Goal: Transaction & Acquisition: Purchase product/service

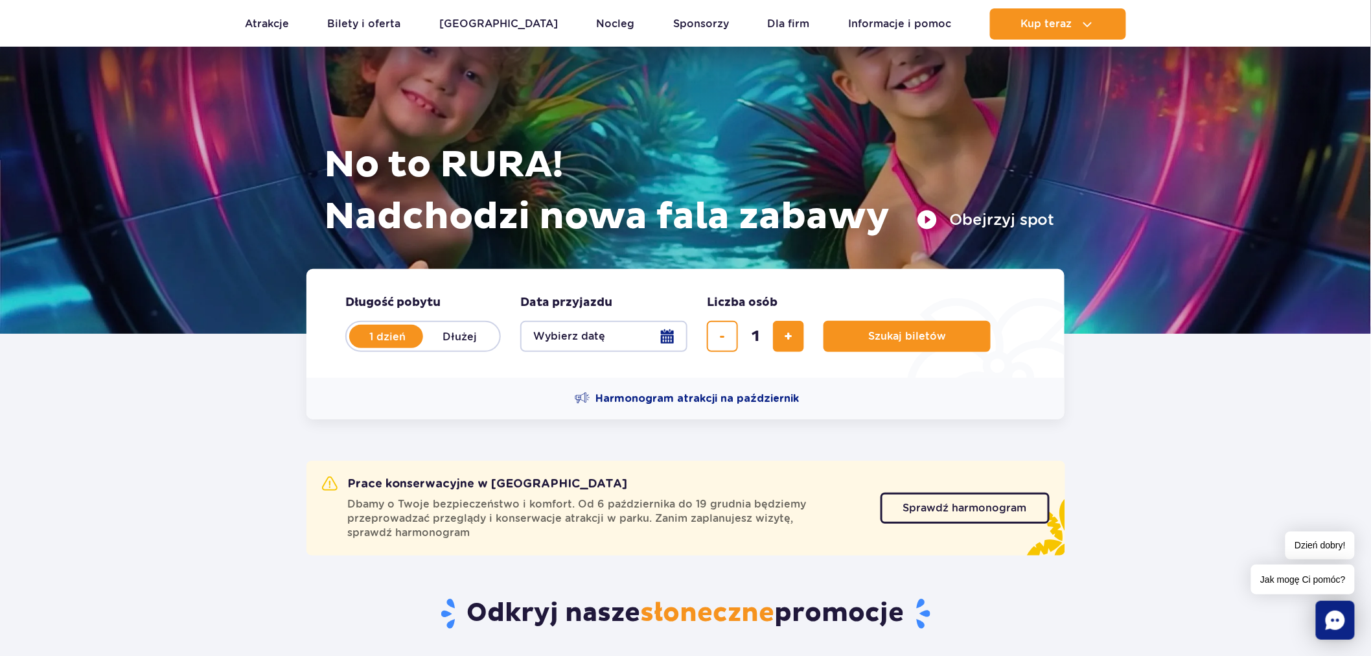
scroll to position [144, 0]
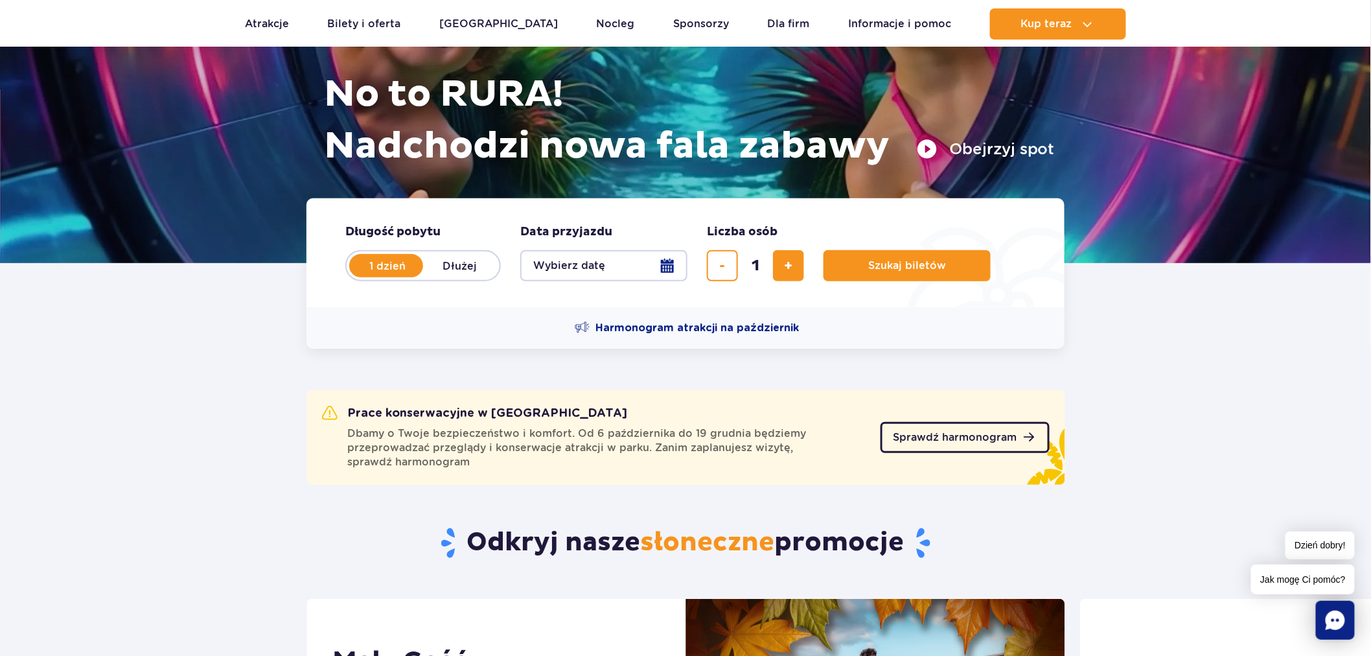
click at [920, 436] on span "Sprawdź harmonogram" at bounding box center [956, 437] width 124 height 10
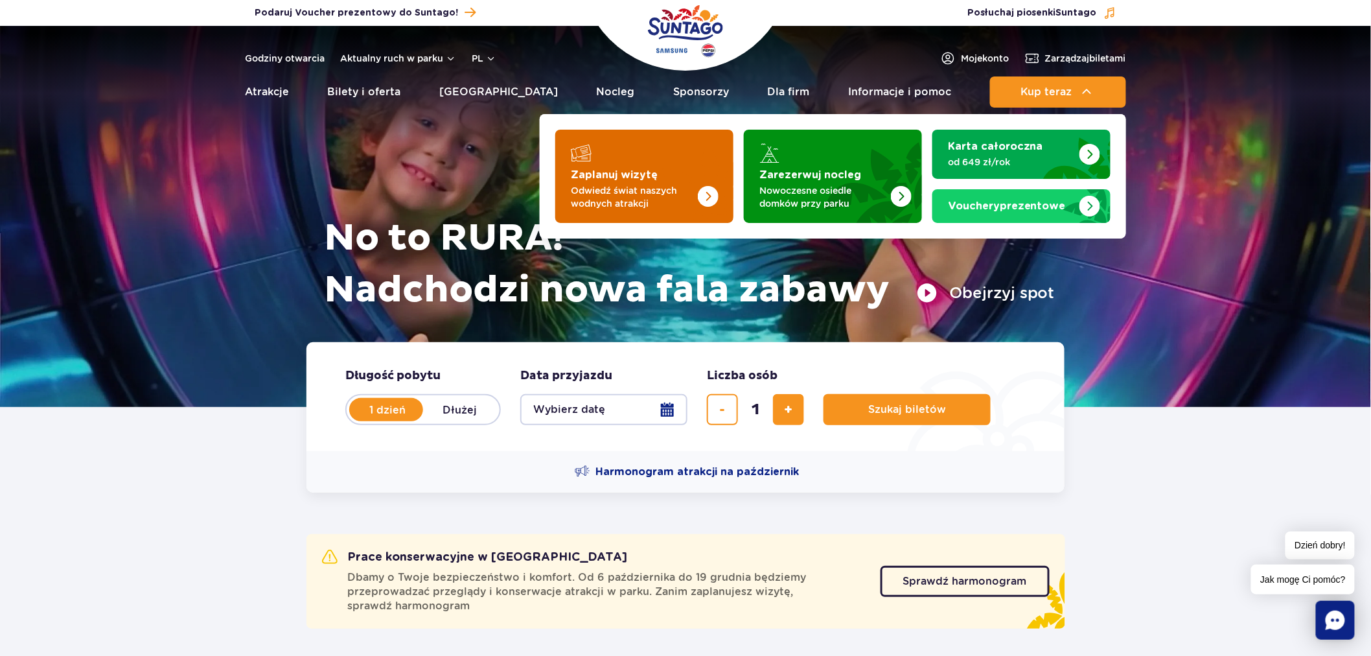
click at [696, 172] on img "Zaplanuj wizytę" at bounding box center [682, 172] width 103 height 101
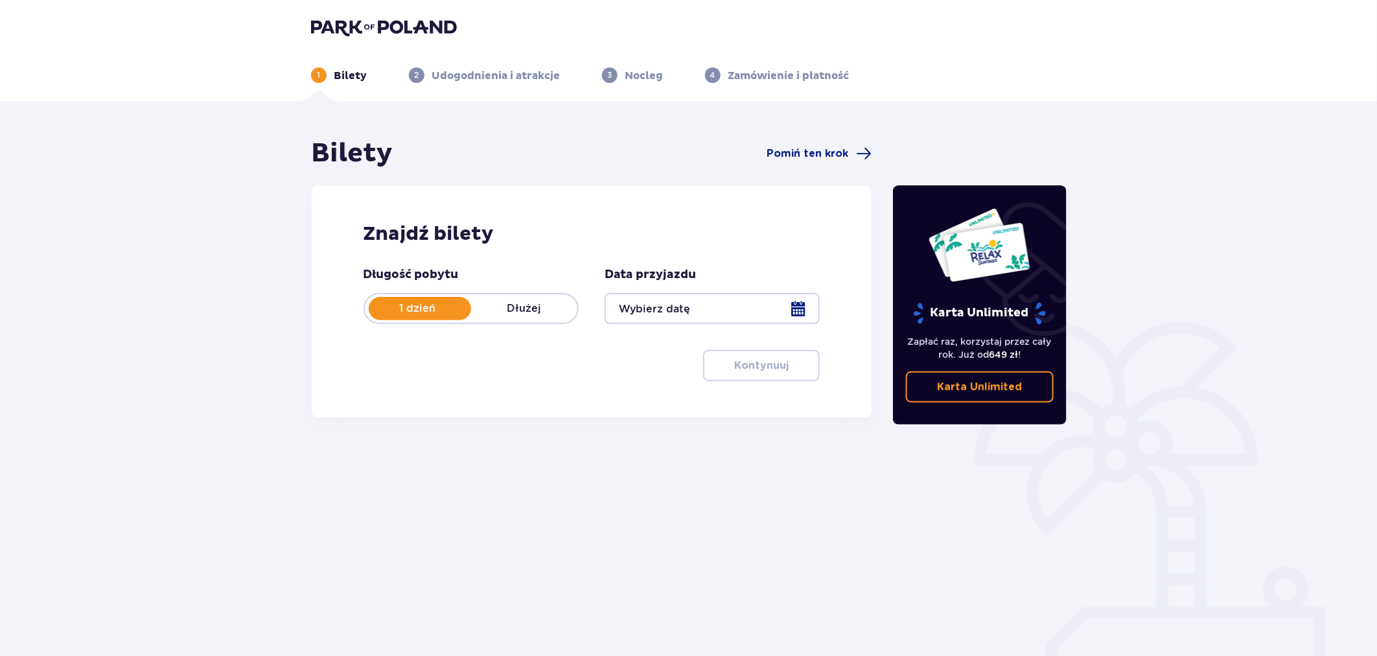
click at [691, 299] on div at bounding box center [712, 308] width 215 height 31
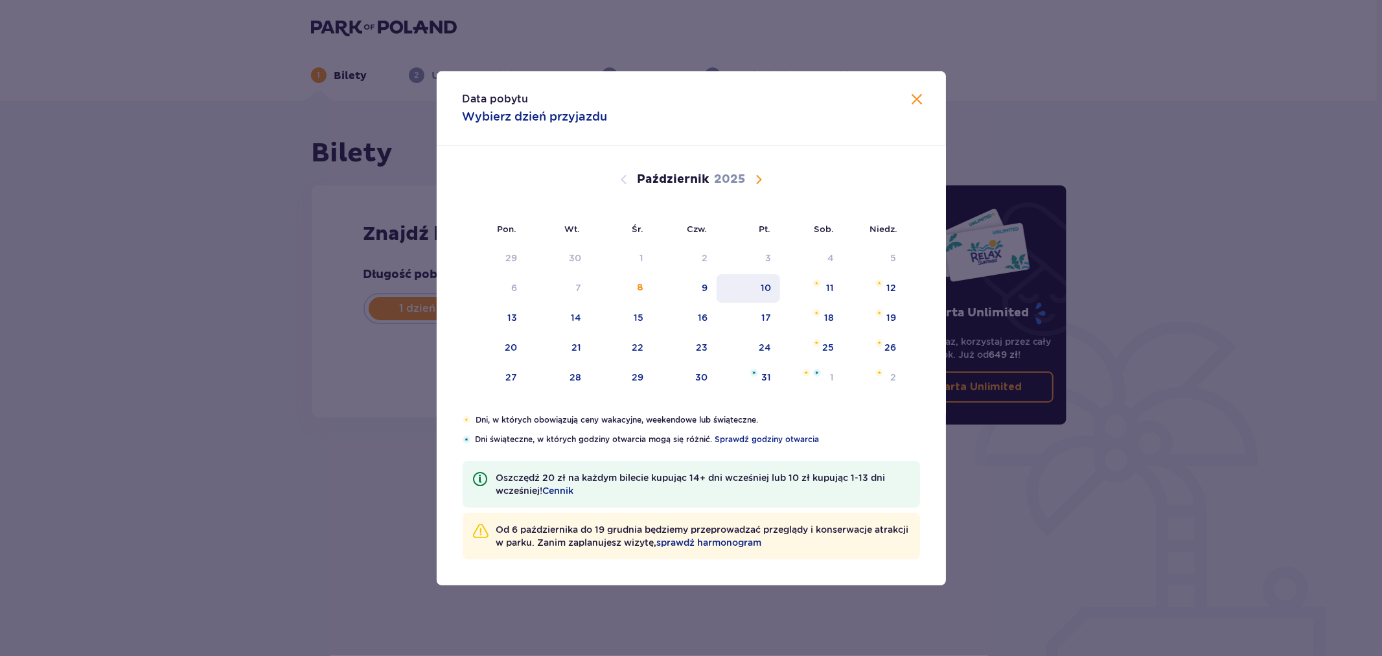
click at [762, 283] on div "10" at bounding box center [766, 287] width 10 height 13
type input "[DATE]"
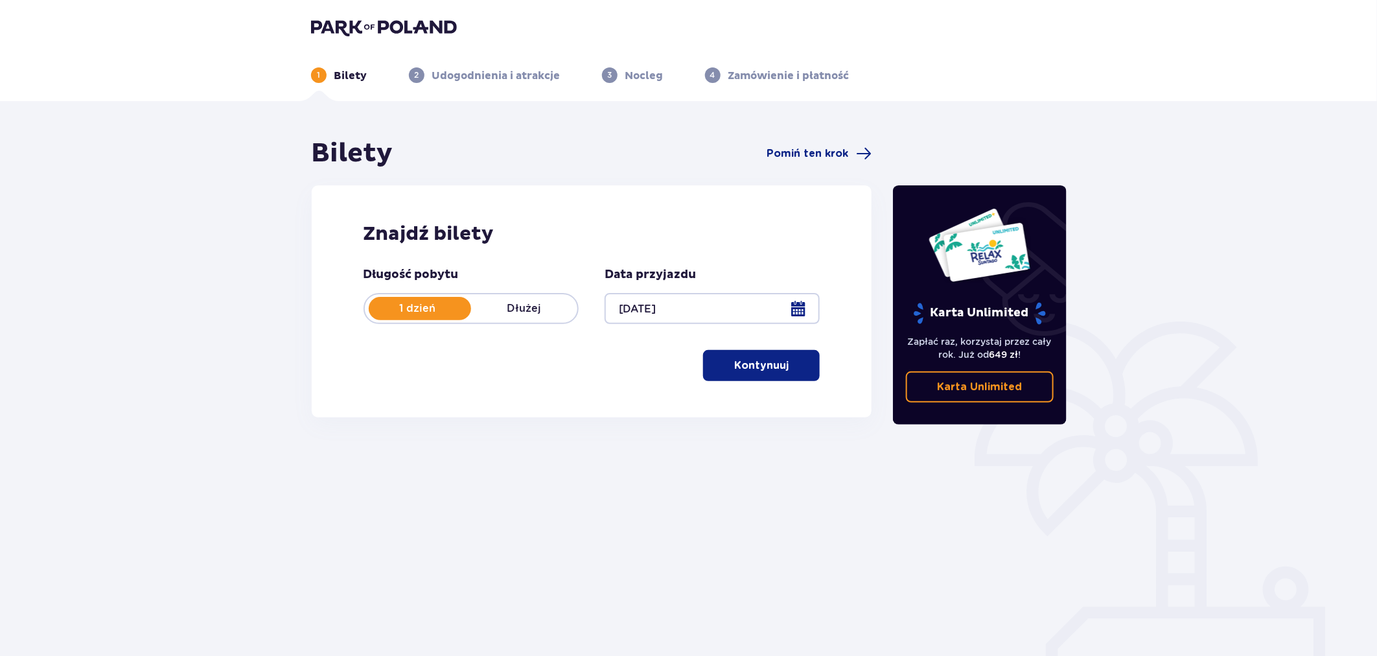
drag, startPoint x: 1019, startPoint y: 387, endPoint x: 1012, endPoint y: 389, distance: 7.6
click at [1017, 387] on span at bounding box center [1025, 387] width 16 height 16
click at [526, 315] on p "Dłużej" at bounding box center [524, 308] width 106 height 14
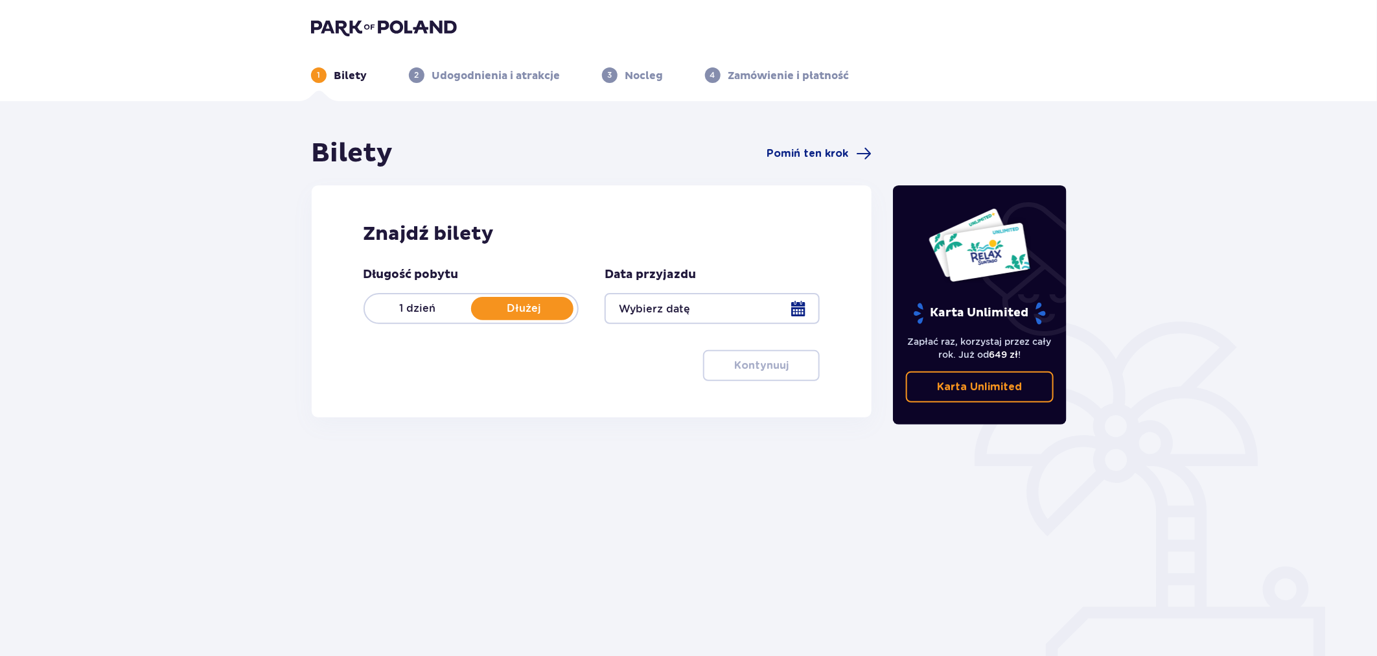
click at [694, 310] on div at bounding box center [712, 308] width 215 height 31
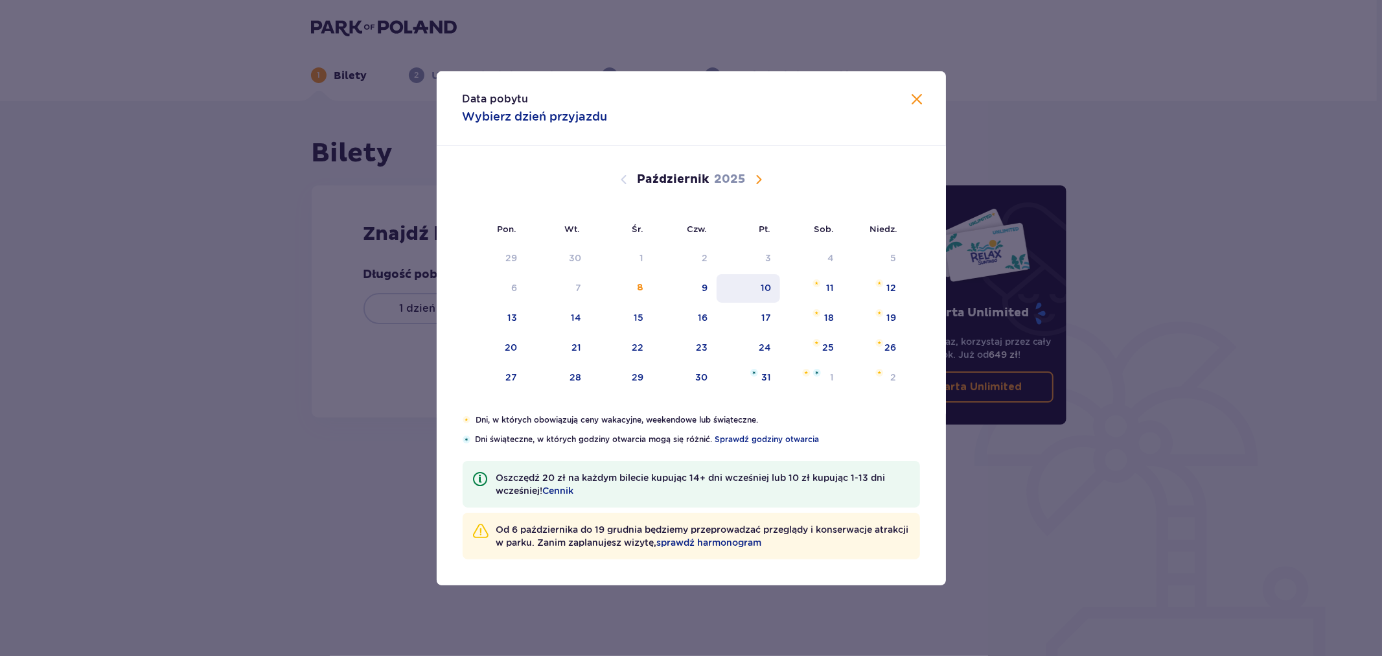
click at [763, 284] on div "10" at bounding box center [766, 287] width 10 height 13
click at [889, 292] on div "12" at bounding box center [892, 287] width 10 height 13
type input "10.10.25 - 12.10.25"
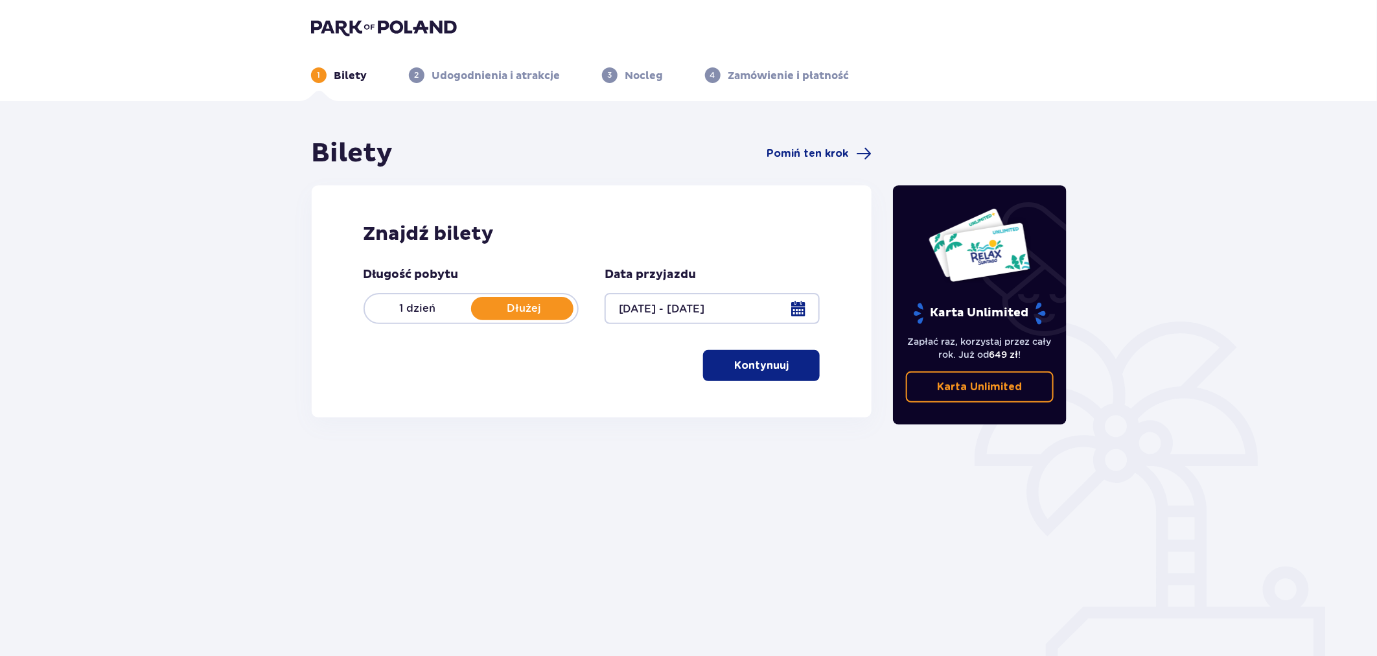
click at [721, 359] on button "Kontynuuj" at bounding box center [761, 365] width 117 height 31
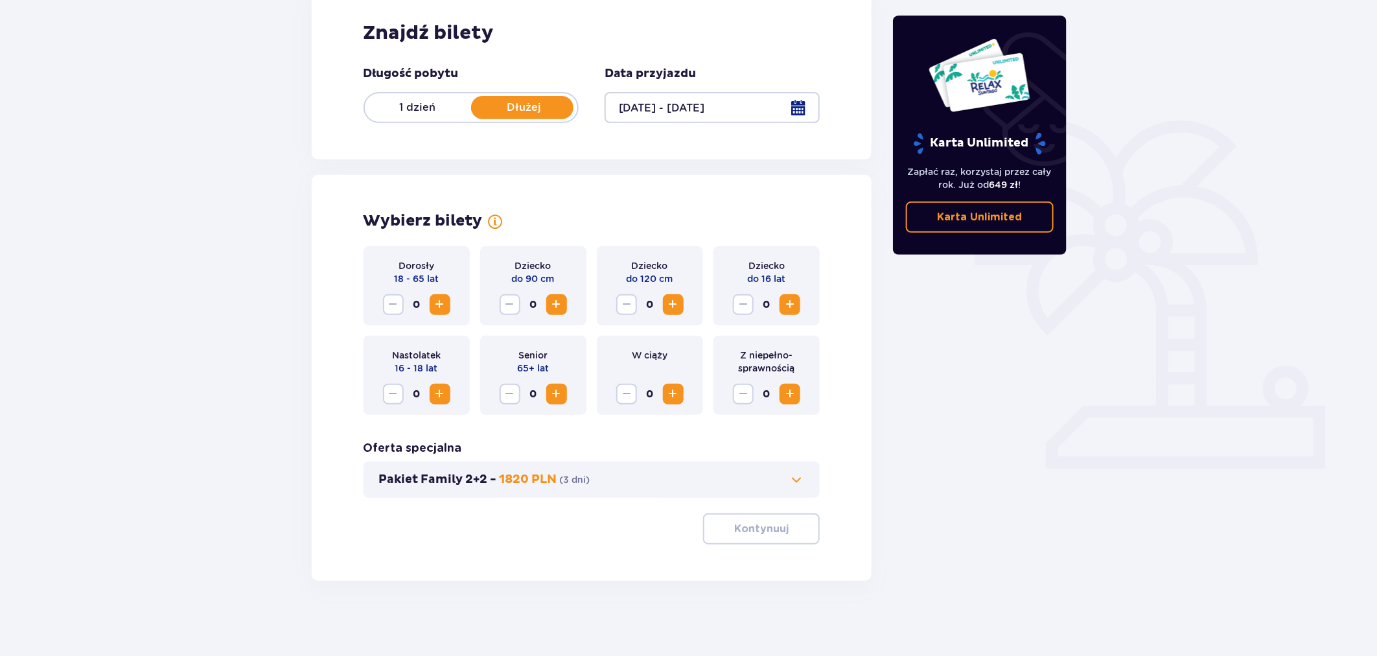
scroll to position [203, 0]
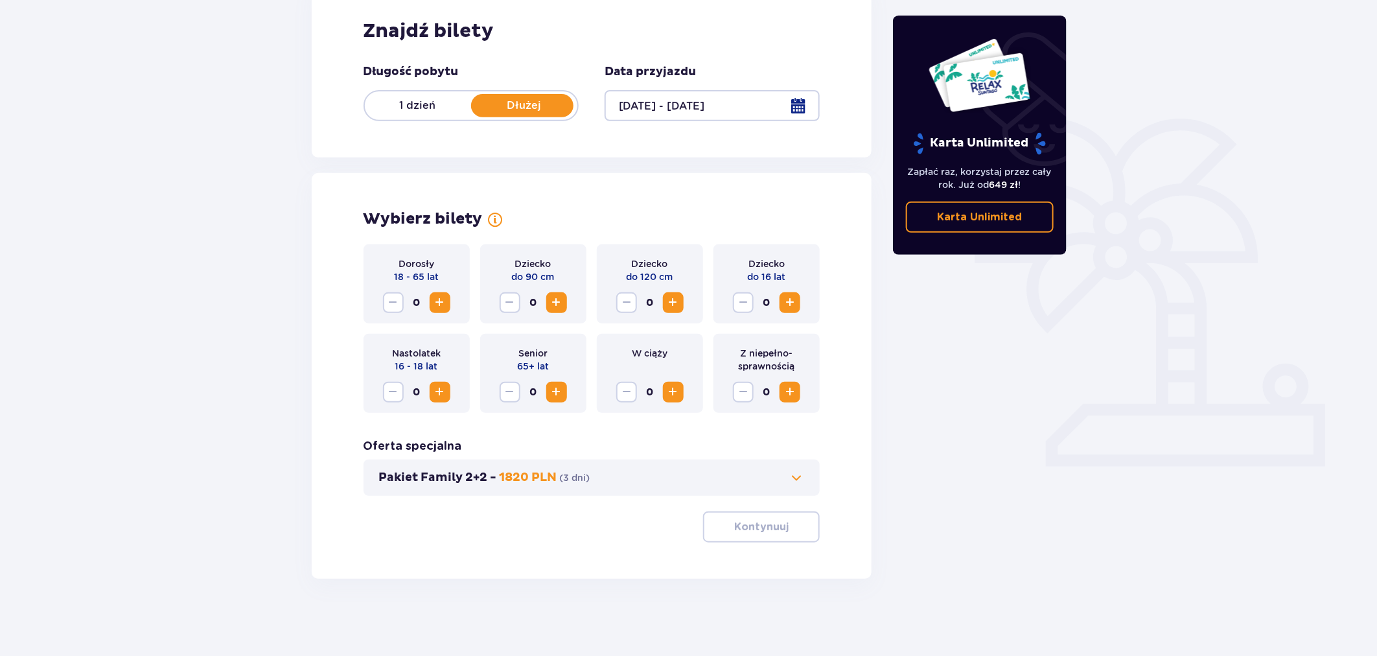
click at [444, 313] on div "Dorosły 18 - 65 lat 0" at bounding box center [417, 283] width 106 height 79
click at [441, 309] on span "Zwiększ" at bounding box center [440, 303] width 16 height 16
click at [744, 513] on button "Kontynuuj" at bounding box center [761, 526] width 117 height 31
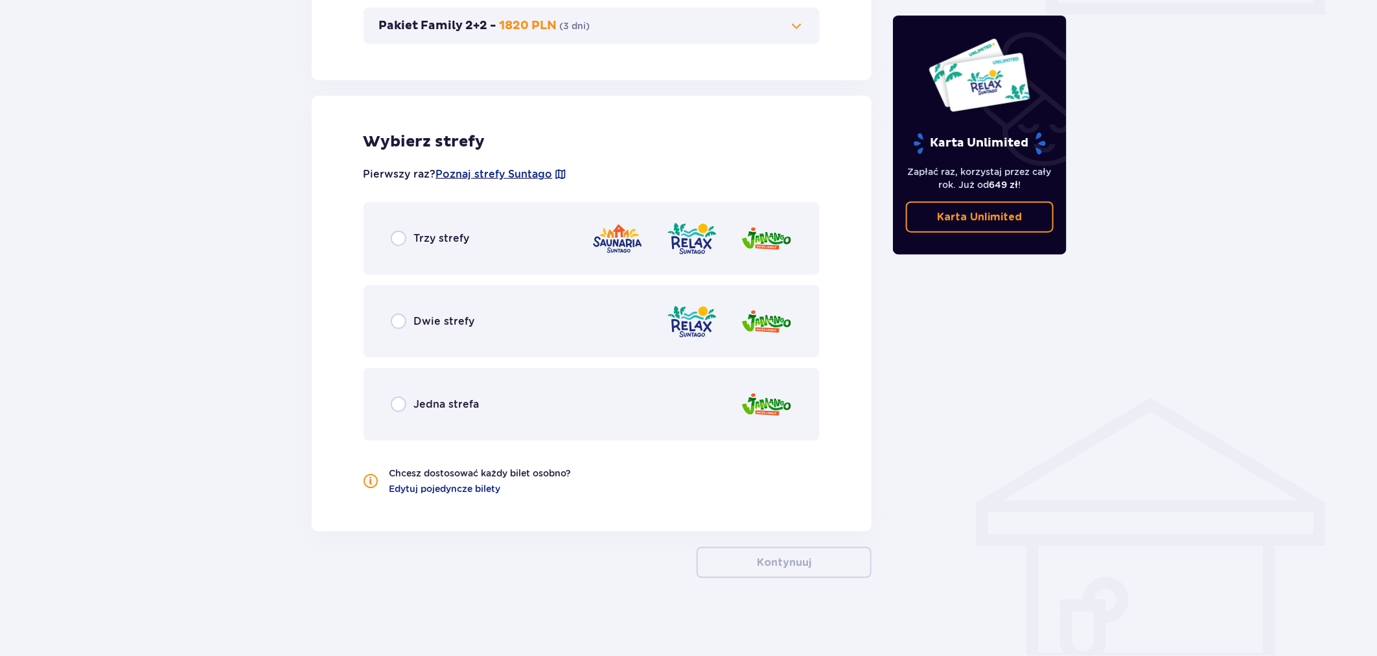
click at [484, 238] on div "Trzy strefy" at bounding box center [592, 238] width 457 height 73
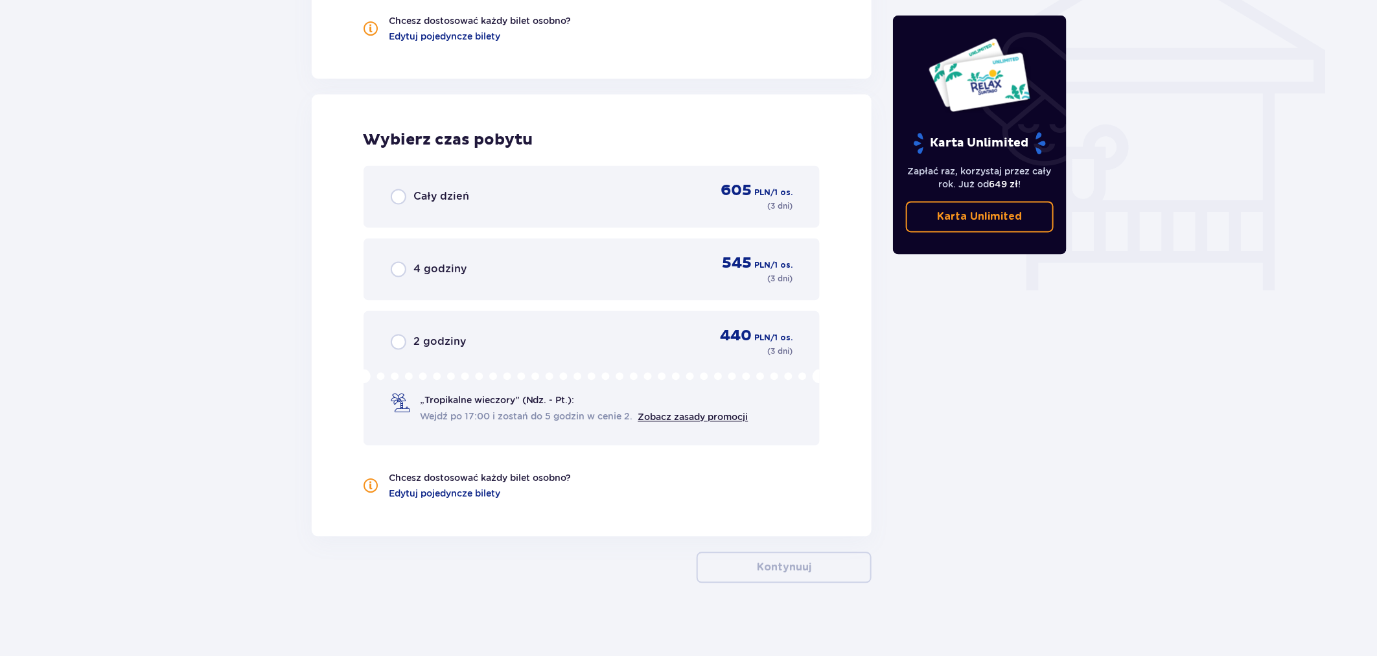
scroll to position [1108, 0]
click at [606, 332] on div "2 godziny 440 PLN / 1 os. ( 3 dni )" at bounding box center [592, 340] width 402 height 31
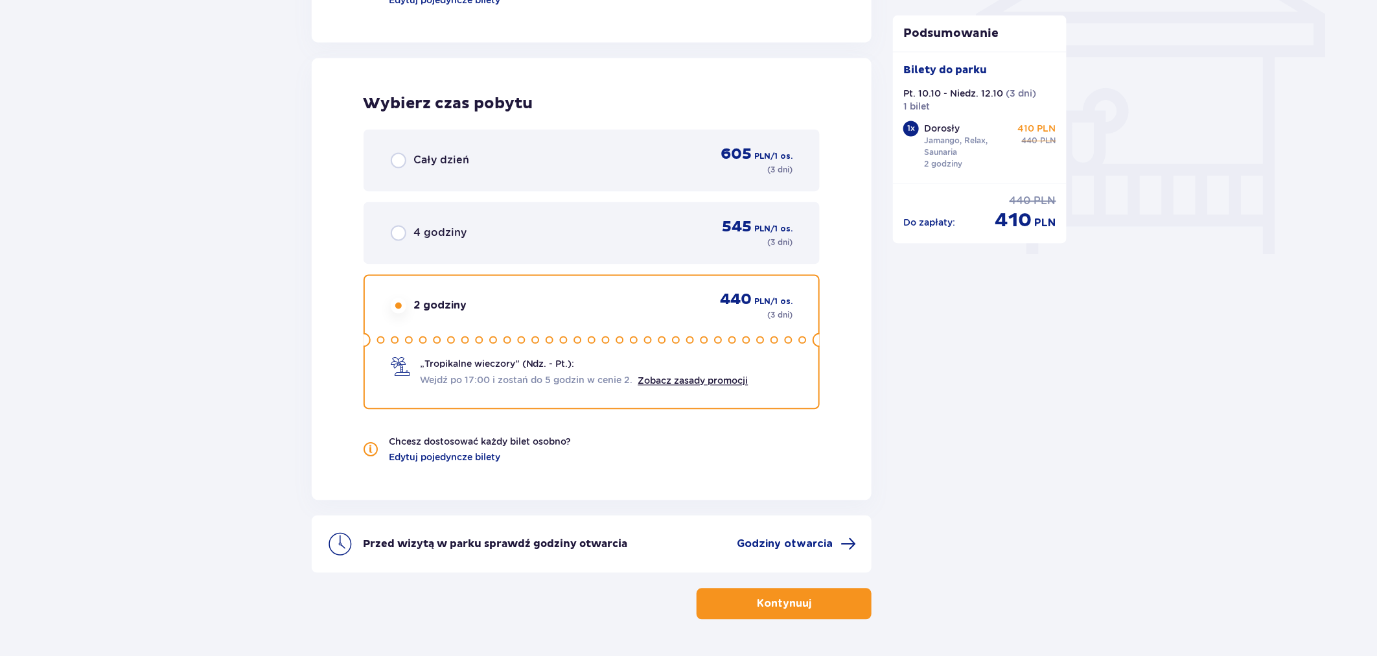
scroll to position [1181, 0]
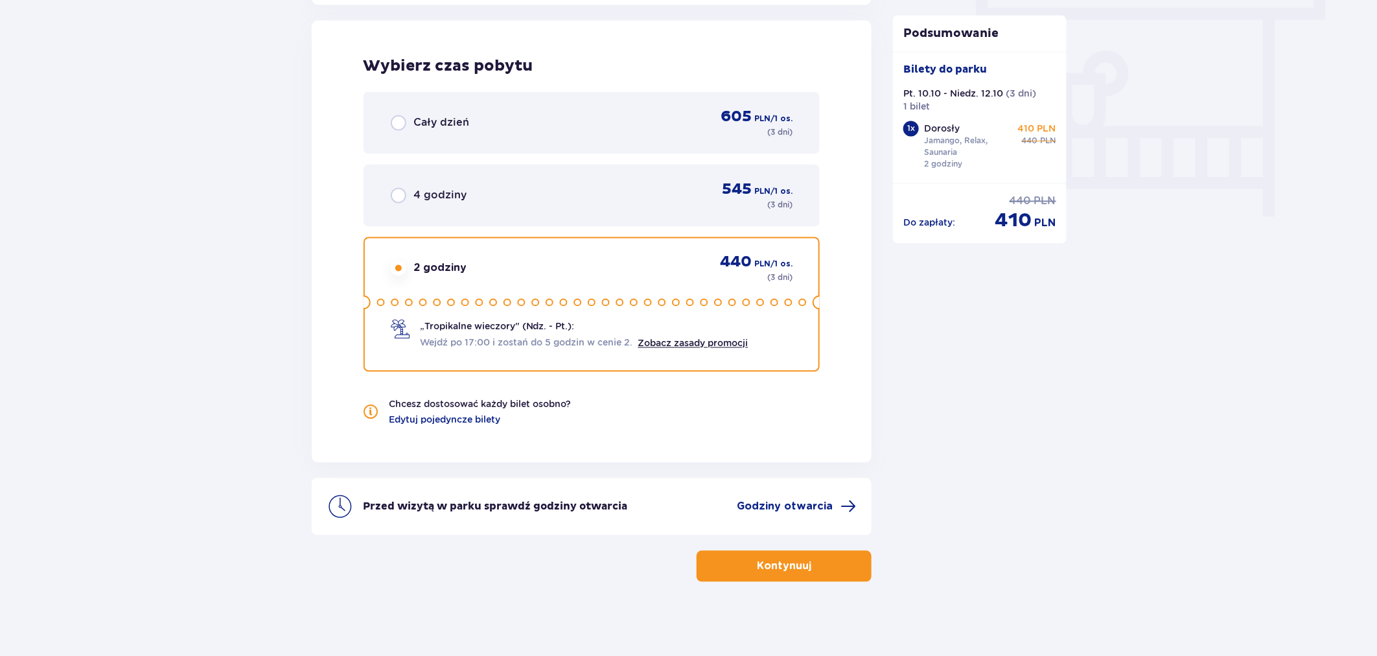
click at [766, 559] on p "Kontynuuj" at bounding box center [784, 566] width 54 height 14
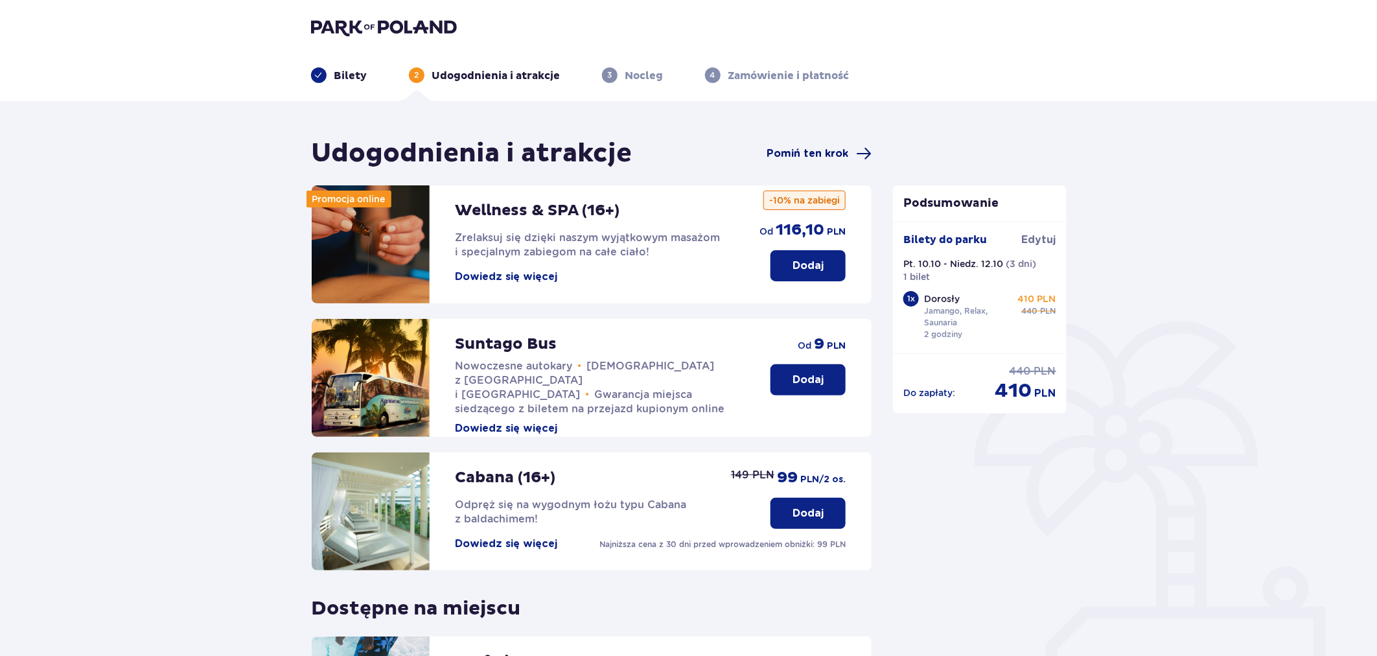
click at [824, 152] on span "Pomiń ten krok" at bounding box center [808, 153] width 82 height 14
